Goal: Task Accomplishment & Management: Manage account settings

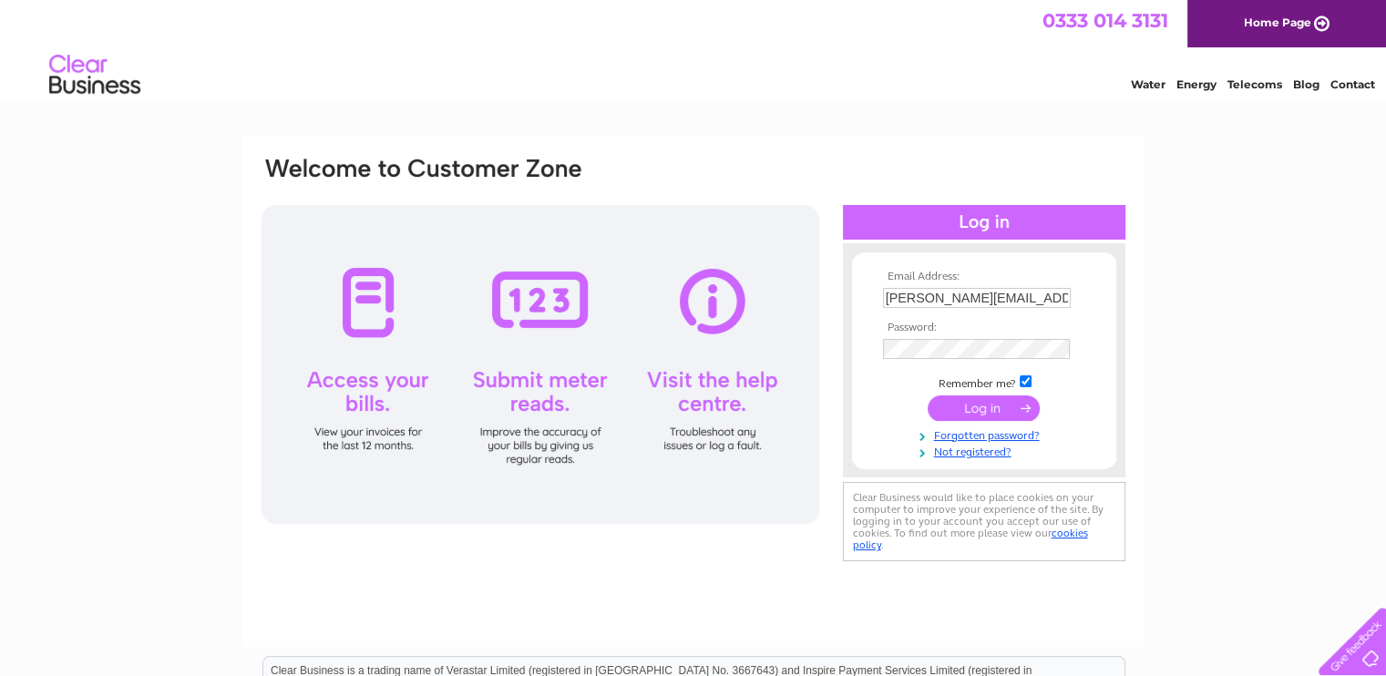
click at [973, 406] on input "submit" at bounding box center [983, 408] width 112 height 26
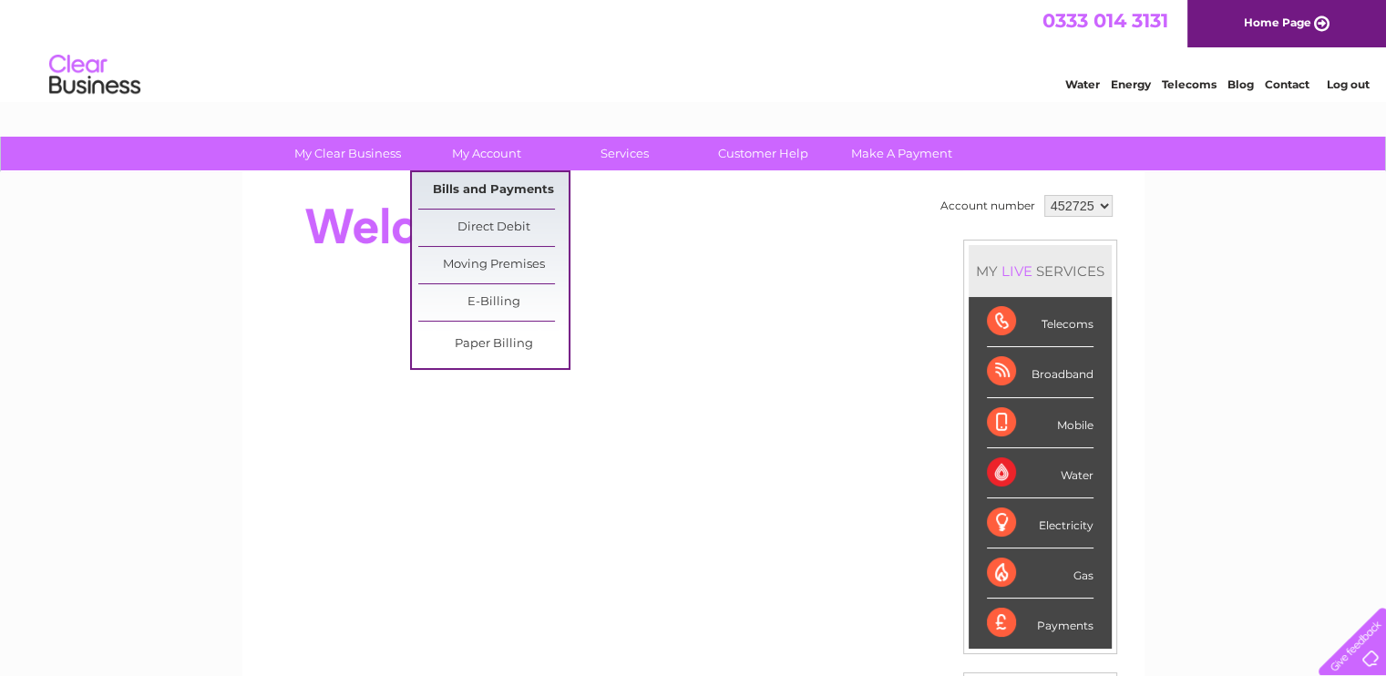
click at [502, 197] on link "Bills and Payments" at bounding box center [493, 190] width 150 height 36
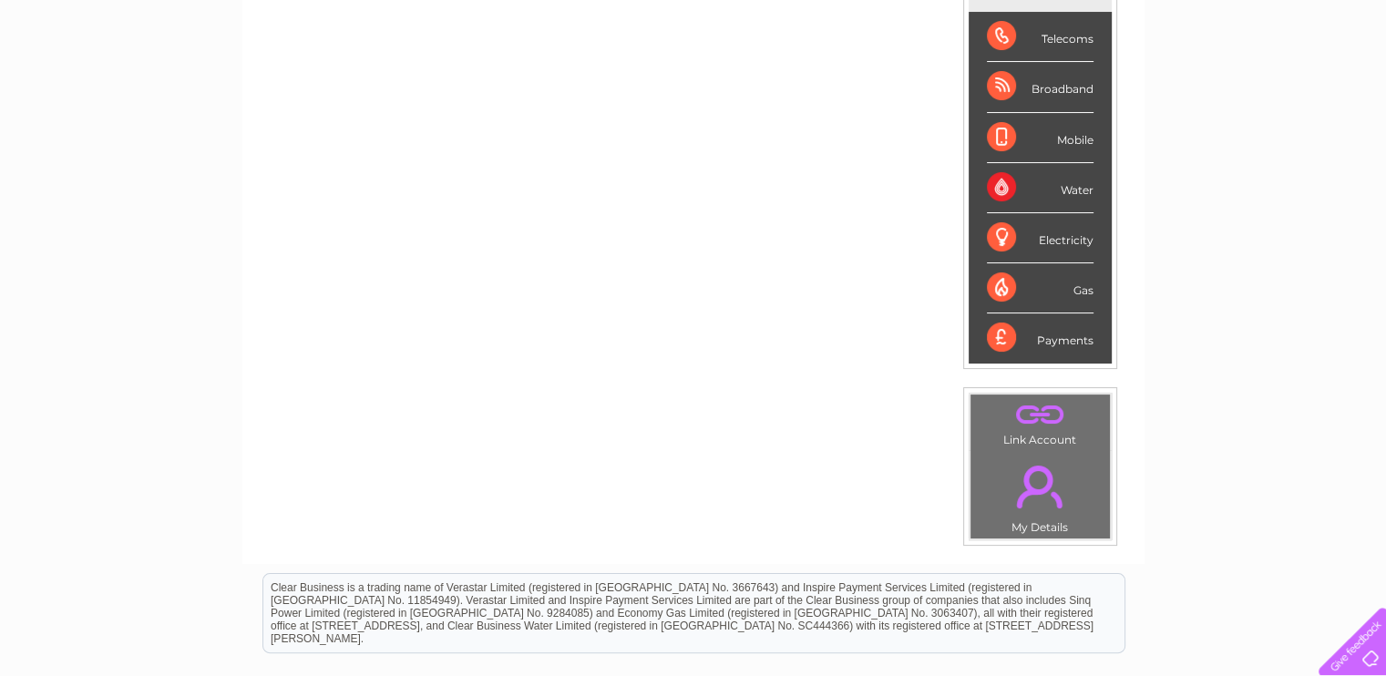
scroll to position [357, 0]
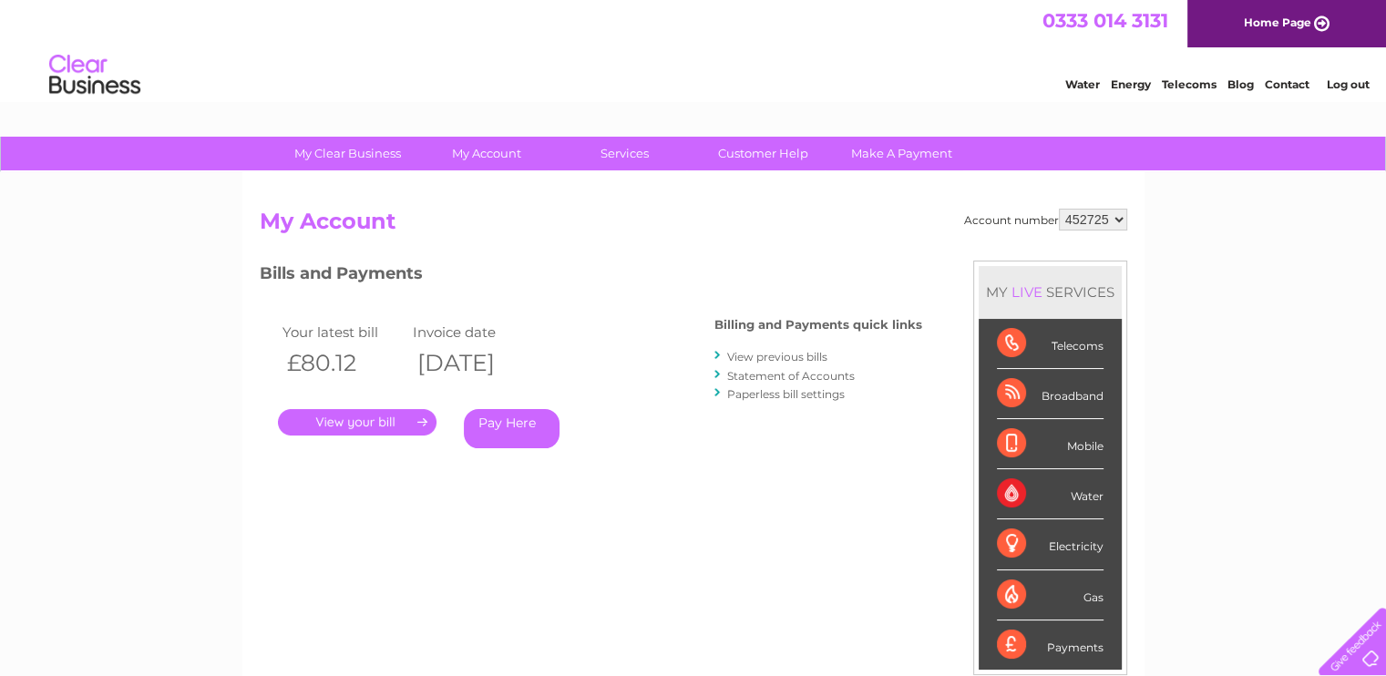
click at [406, 422] on link "." at bounding box center [357, 422] width 159 height 26
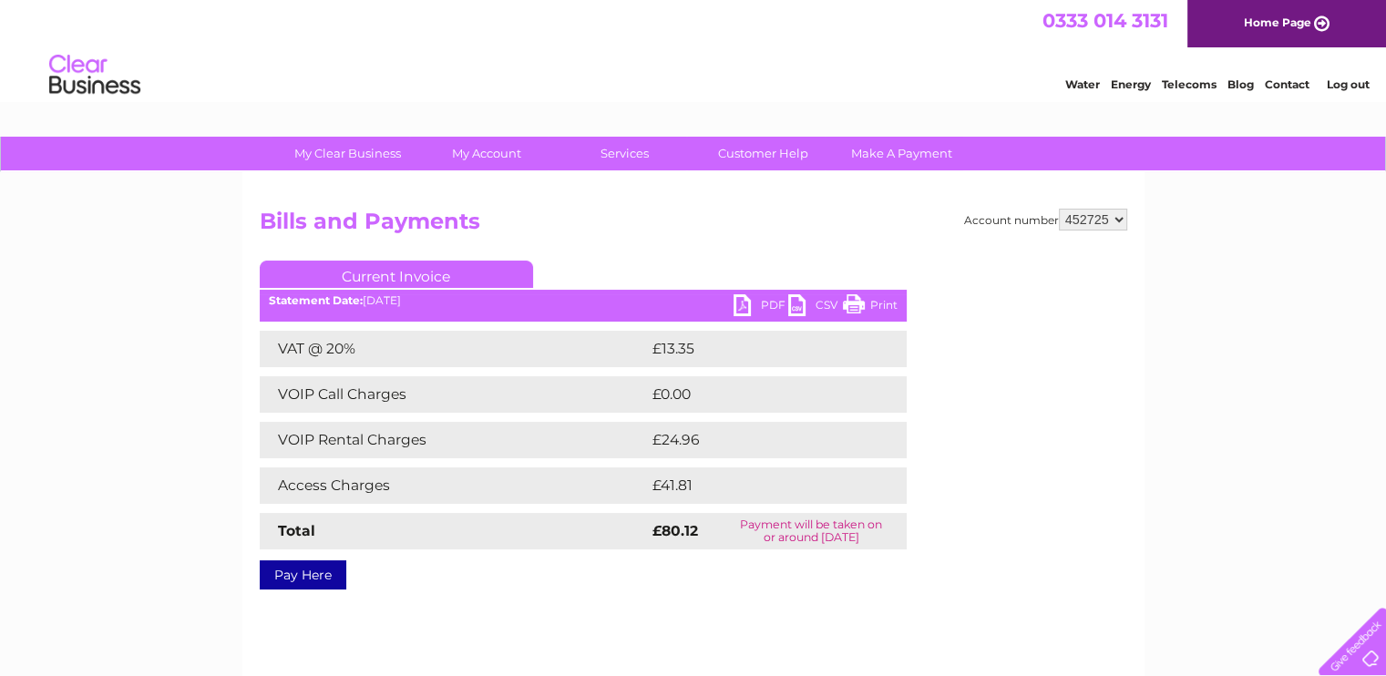
click at [756, 308] on link "PDF" at bounding box center [760, 307] width 55 height 26
click at [766, 299] on link "PDF" at bounding box center [760, 307] width 55 height 26
